Goal: Find specific page/section: Find specific page/section

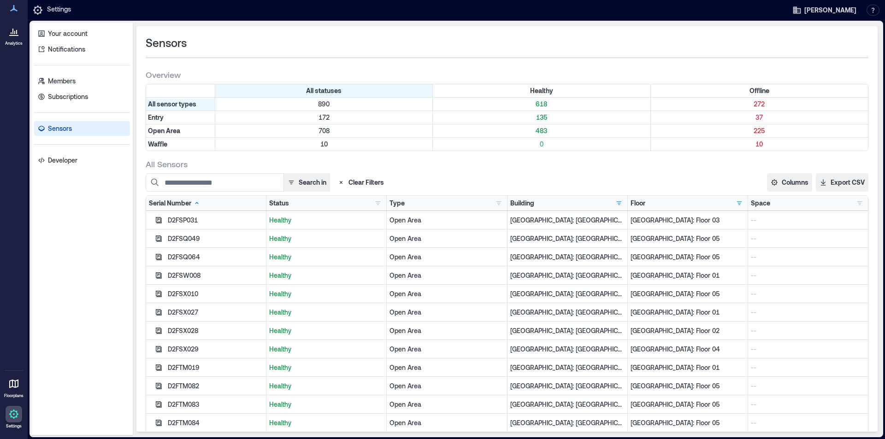
scroll to position [92, 0]
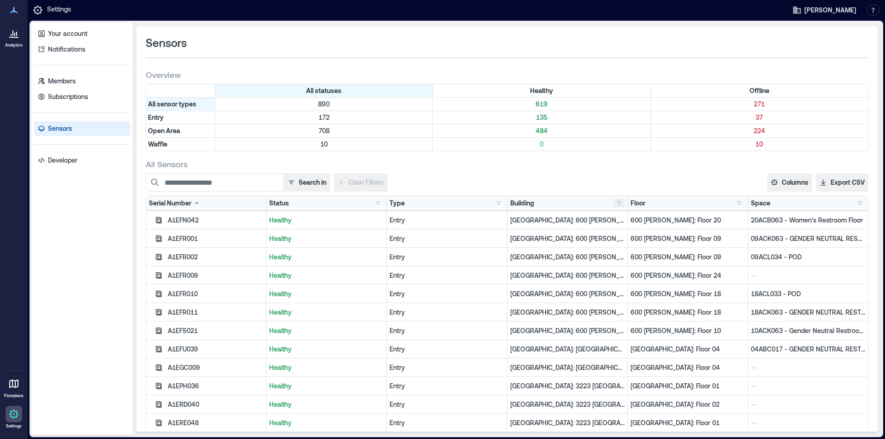
click at [614, 204] on button "button" at bounding box center [619, 203] width 11 height 9
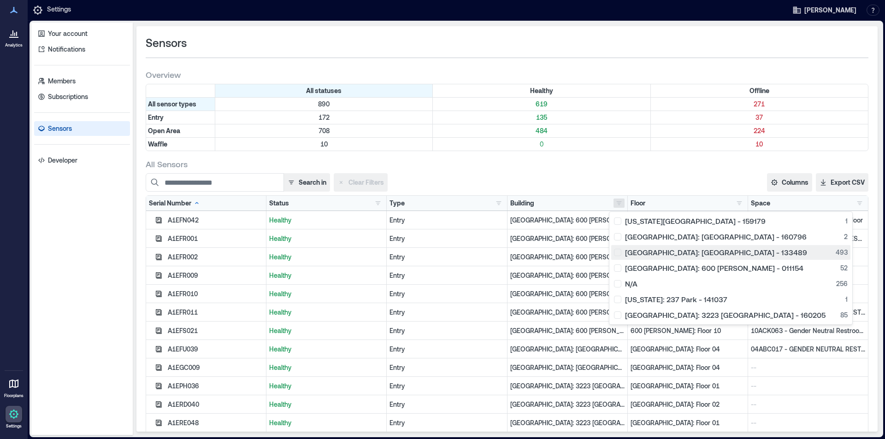
click at [622, 255] on div "Glasgow: Argyle Street - 133489 493" at bounding box center [731, 252] width 234 height 9
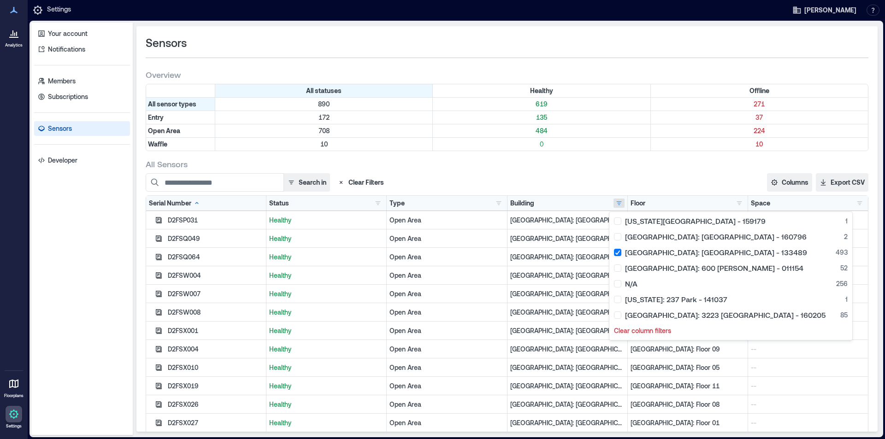
click at [692, 180] on div "Search in Clear Filters Columns Serial Number Status Type Building Floor Space …" at bounding box center [507, 182] width 723 height 18
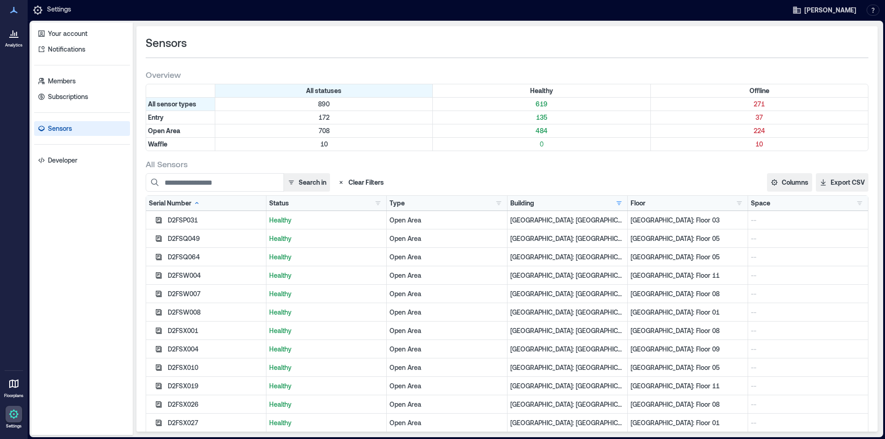
click at [571, 206] on div "Building Delaware Tech Center - 159179 1 Denver: Market Station - 160796 2 Glas…" at bounding box center [567, 203] width 114 height 9
click at [614, 203] on button "button" at bounding box center [619, 203] width 11 height 9
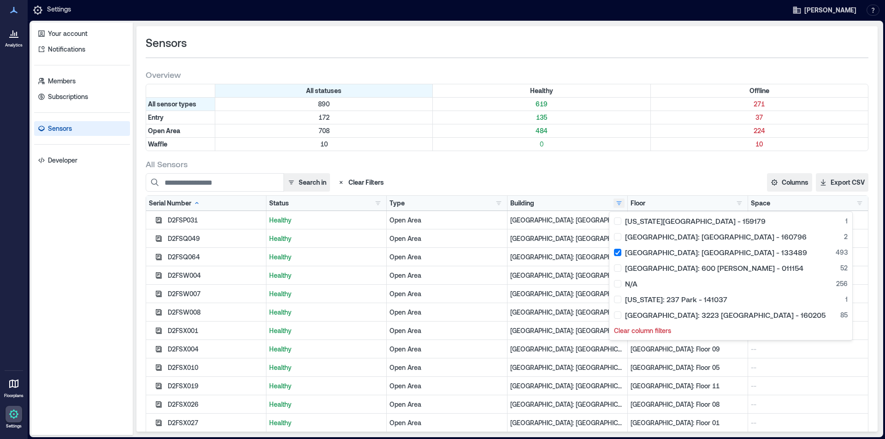
click at [614, 205] on button "button" at bounding box center [619, 203] width 11 height 9
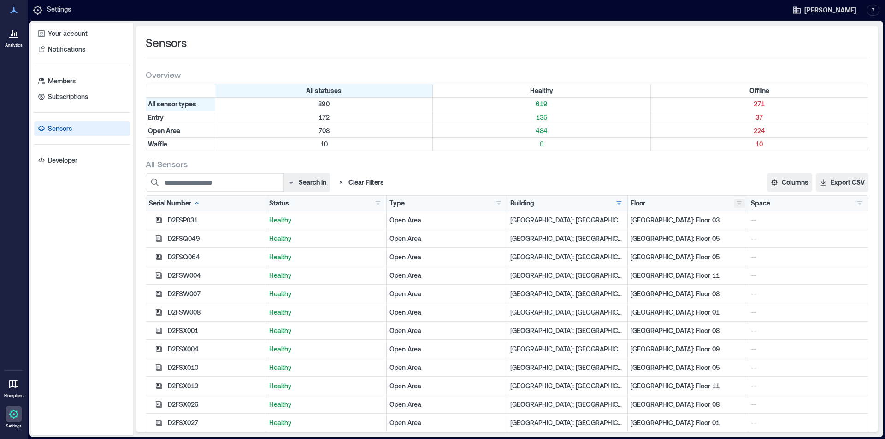
click at [734, 205] on button "button" at bounding box center [739, 203] width 11 height 9
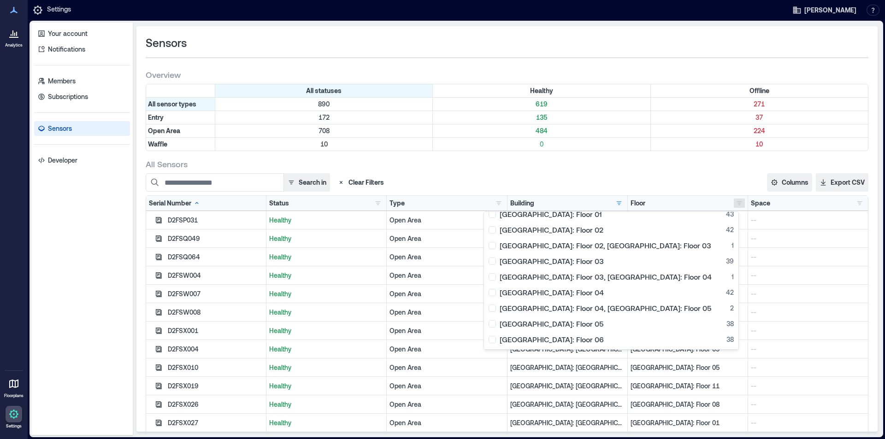
scroll to position [92, 0]
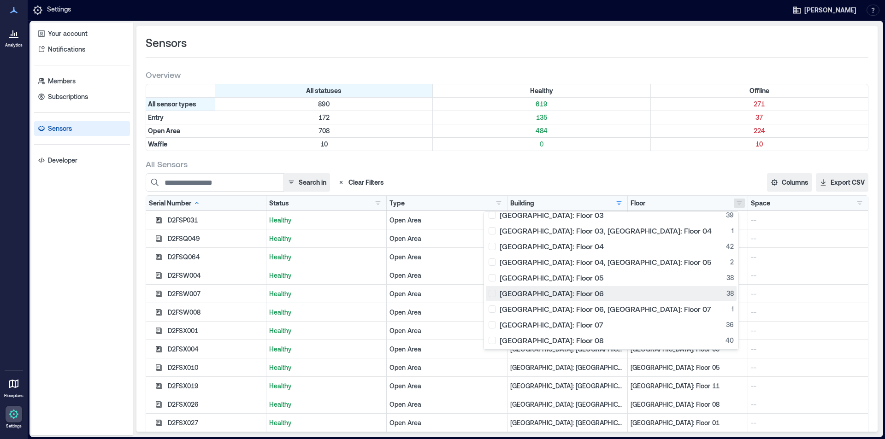
click at [568, 291] on div "Glasgow: Floor 06 38" at bounding box center [611, 293] width 245 height 9
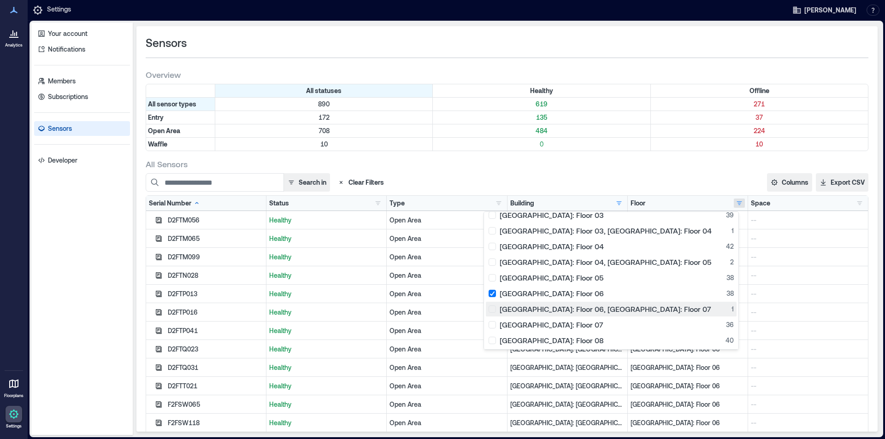
click at [573, 308] on div "Glasgow: Floor 06, Glasgow: Floor 07 1" at bounding box center [611, 309] width 245 height 9
click at [571, 323] on div "Glasgow: Floor 07 36" at bounding box center [611, 324] width 245 height 9
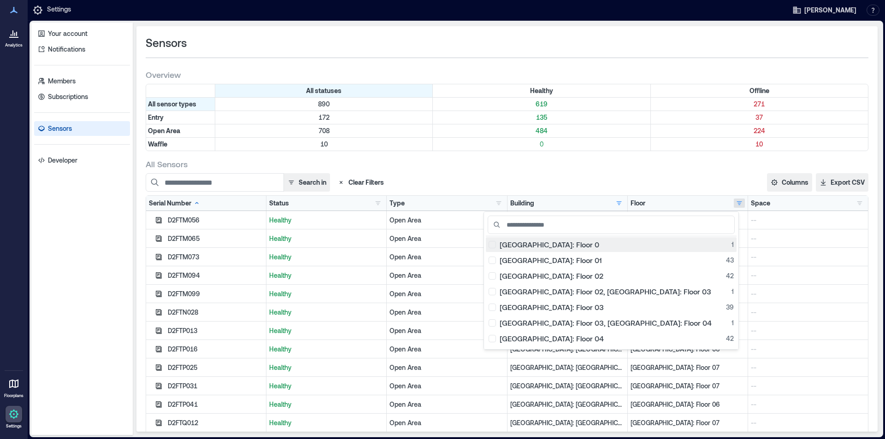
click at [569, 242] on div "Glasgow: Floor 0 1" at bounding box center [611, 244] width 245 height 9
click at [573, 246] on div "Glasgow: Floor 0 1" at bounding box center [611, 244] width 245 height 9
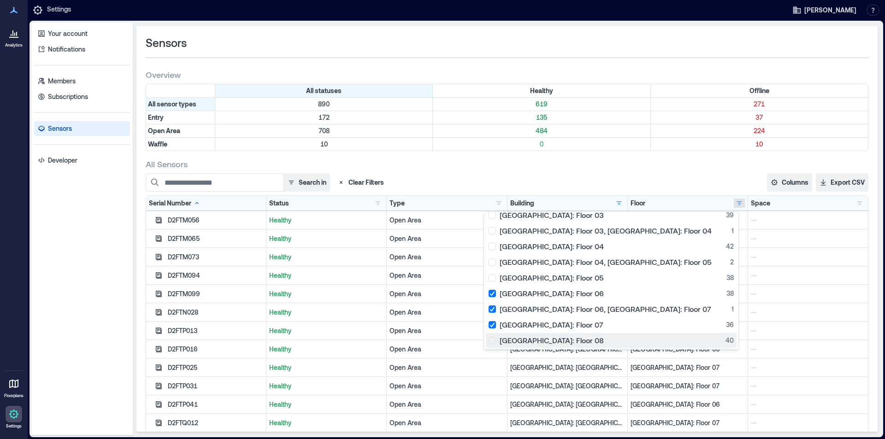
click at [573, 338] on div "Glasgow: Floor 08 40" at bounding box center [611, 340] width 245 height 9
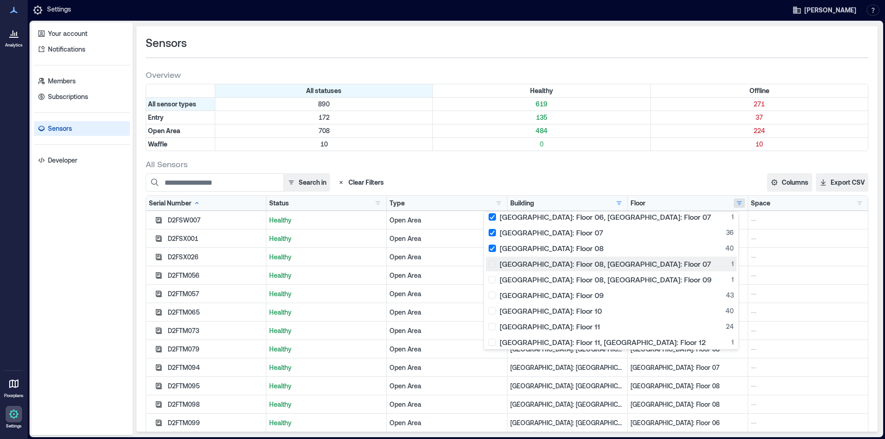
click at [572, 265] on div "Glasgow: Floor 08, Glasgow: Floor 07 1" at bounding box center [611, 264] width 245 height 9
click at [571, 276] on div "Glasgow: Floor 08, Glasgow: Floor 09 1" at bounding box center [611, 279] width 245 height 9
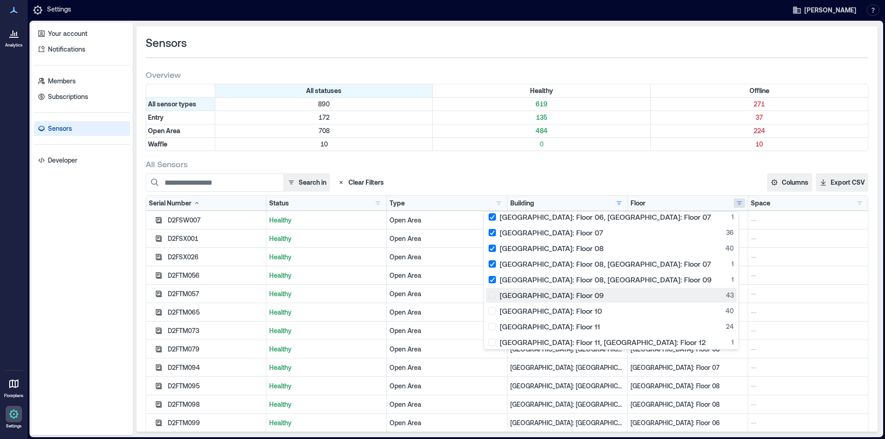
click at [569, 295] on div "Glasgow: Floor 09 43" at bounding box center [611, 295] width 245 height 9
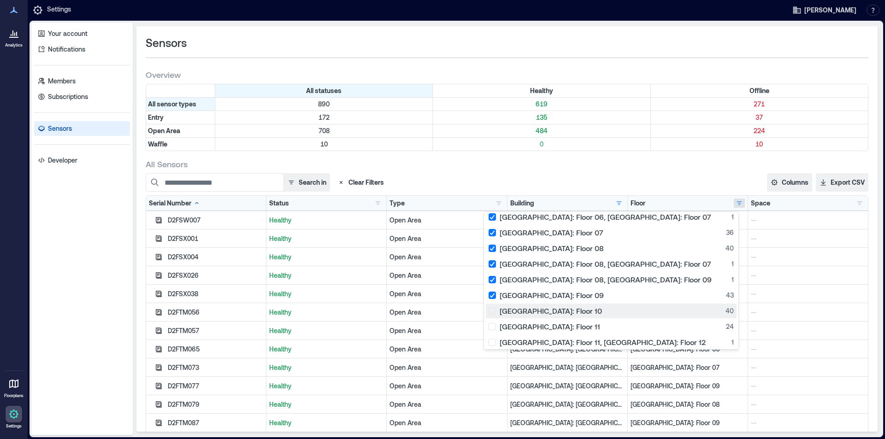
click at [571, 307] on div "Glasgow: Floor 10 40" at bounding box center [611, 311] width 245 height 9
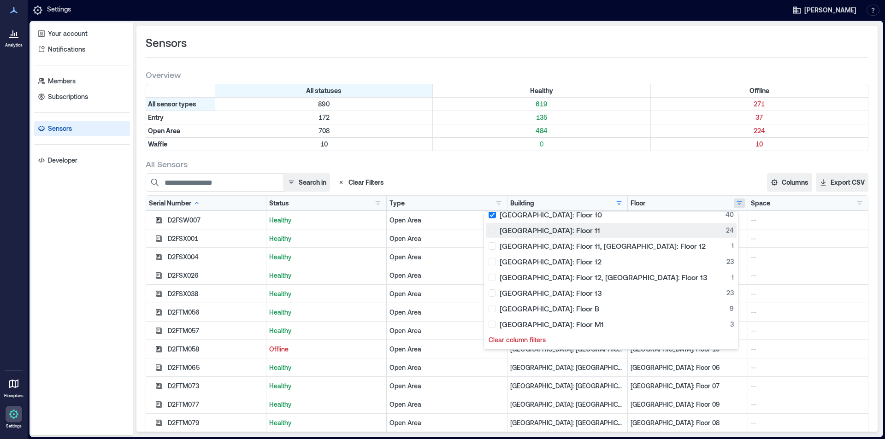
click at [574, 232] on div "Glasgow: Floor 11 24" at bounding box center [611, 230] width 245 height 9
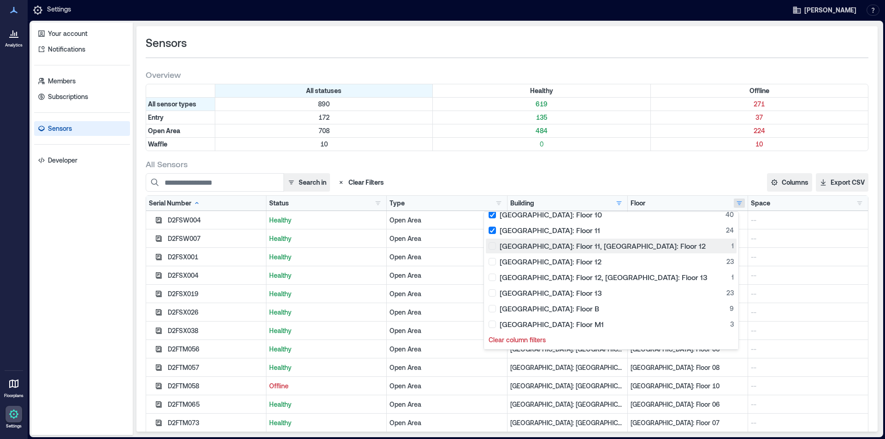
click at [572, 247] on div "Glasgow: Floor 11, Glasgow: Floor 12 1" at bounding box center [611, 246] width 245 height 9
click at [575, 262] on div "Glasgow: Floor 12 23" at bounding box center [611, 261] width 245 height 9
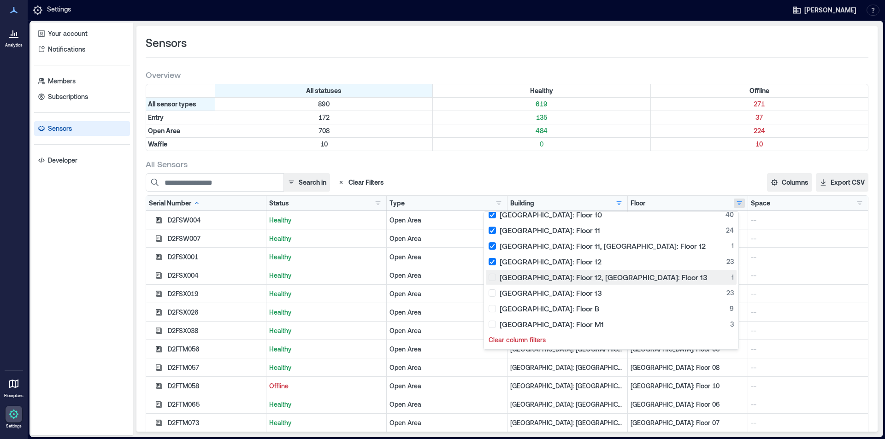
click at [572, 275] on div "Glasgow: Floor 12, Glasgow: Floor 13 1" at bounding box center [611, 277] width 245 height 9
click at [573, 292] on div "Glasgow: Floor 13 23" at bounding box center [611, 293] width 245 height 9
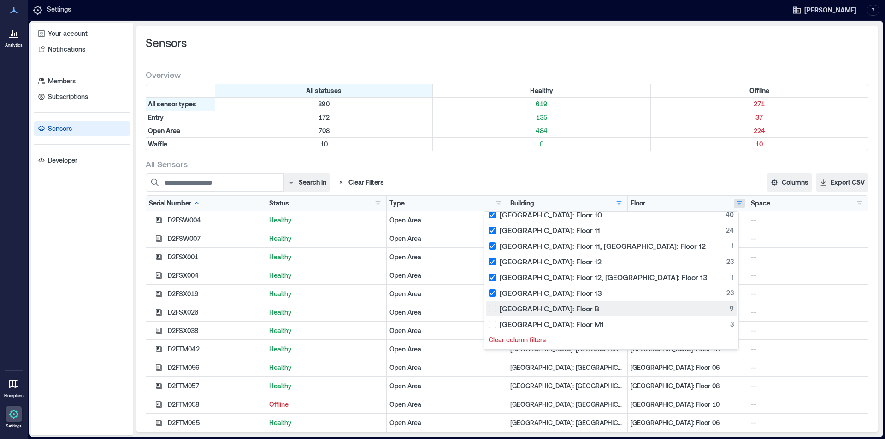
click at [574, 308] on div "Glasgow: Floor B 9" at bounding box center [611, 308] width 245 height 9
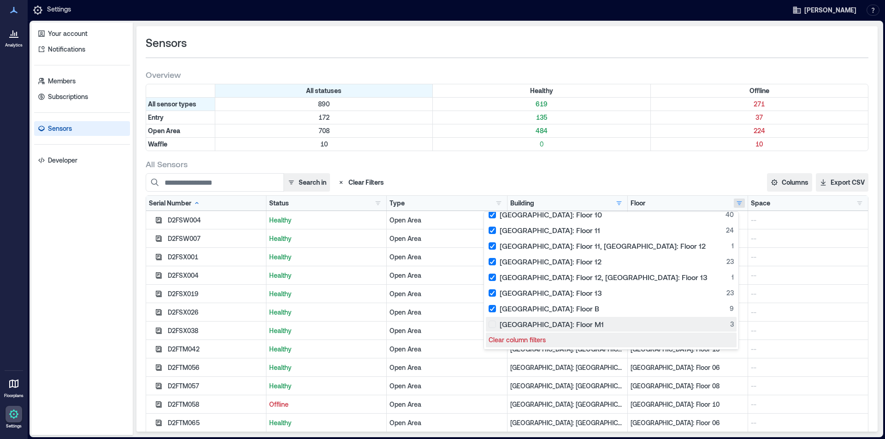
click at [569, 326] on div "Glasgow: Floor M1 3" at bounding box center [611, 324] width 245 height 9
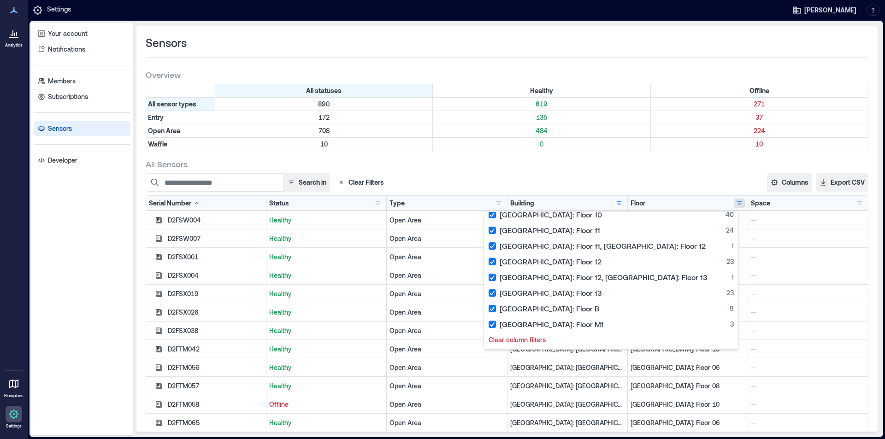
click at [649, 161] on div "All Sensors" at bounding box center [507, 164] width 723 height 11
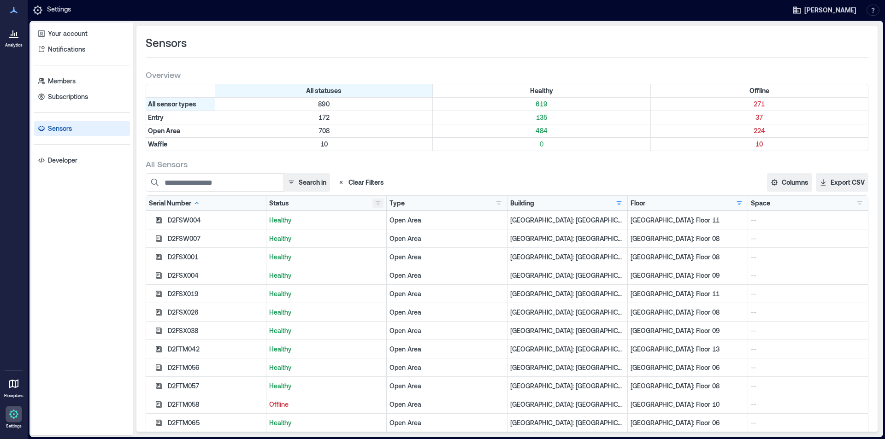
click at [373, 204] on button "button" at bounding box center [377, 203] width 11 height 9
click at [391, 223] on div "Healthy 271" at bounding box center [404, 221] width 58 height 9
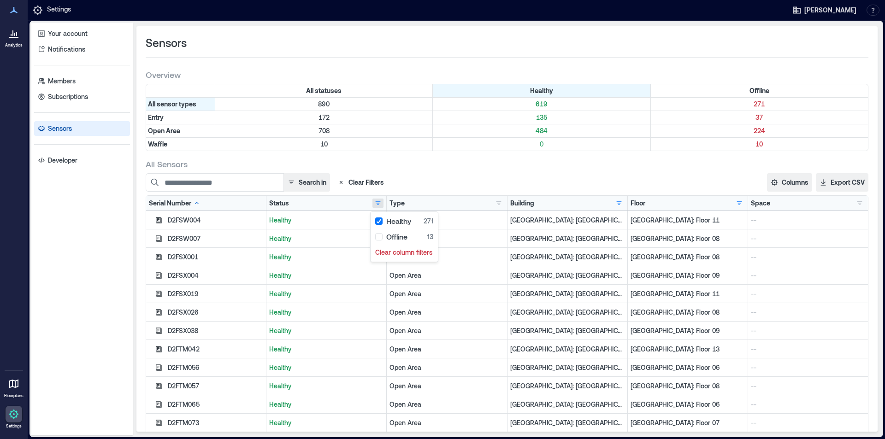
click at [95, 266] on div "Your account Notifications Members Subscriptions Sensors Developer" at bounding box center [81, 229] width 101 height 413
